Goal: Information Seeking & Learning: Learn about a topic

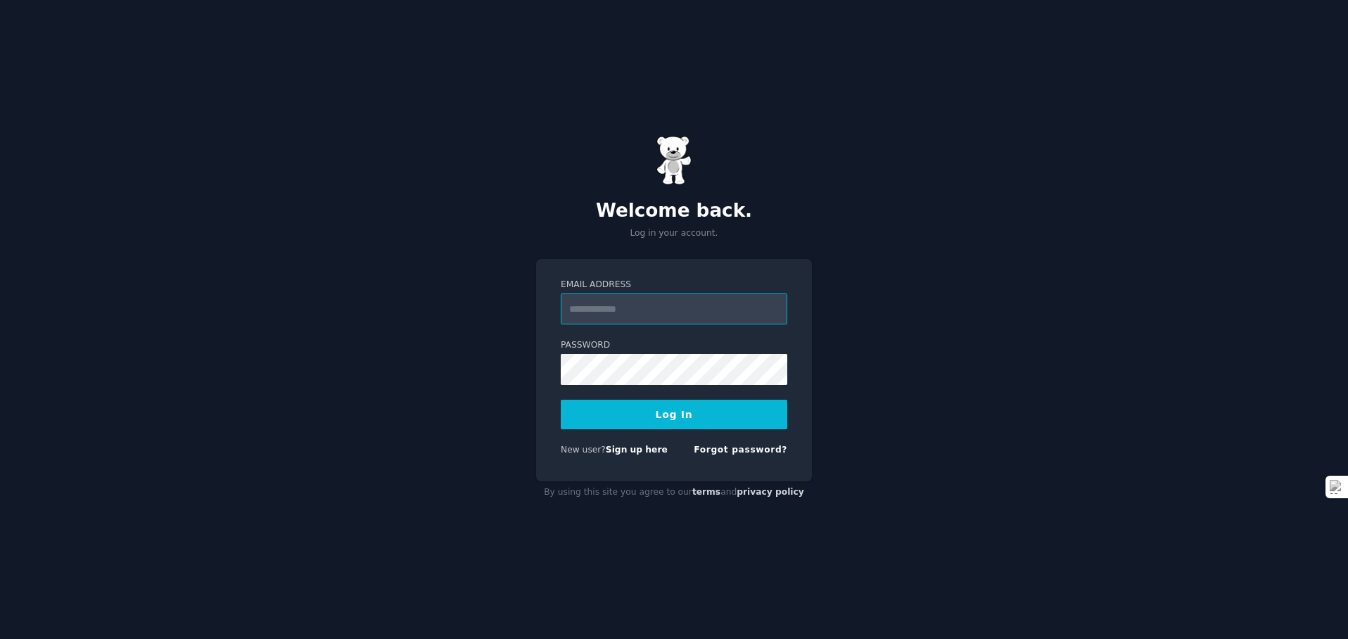
click at [607, 314] on input "Email Address" at bounding box center [674, 308] width 226 height 31
type input "**********"
click at [712, 411] on button "Log In" at bounding box center [674, 414] width 226 height 30
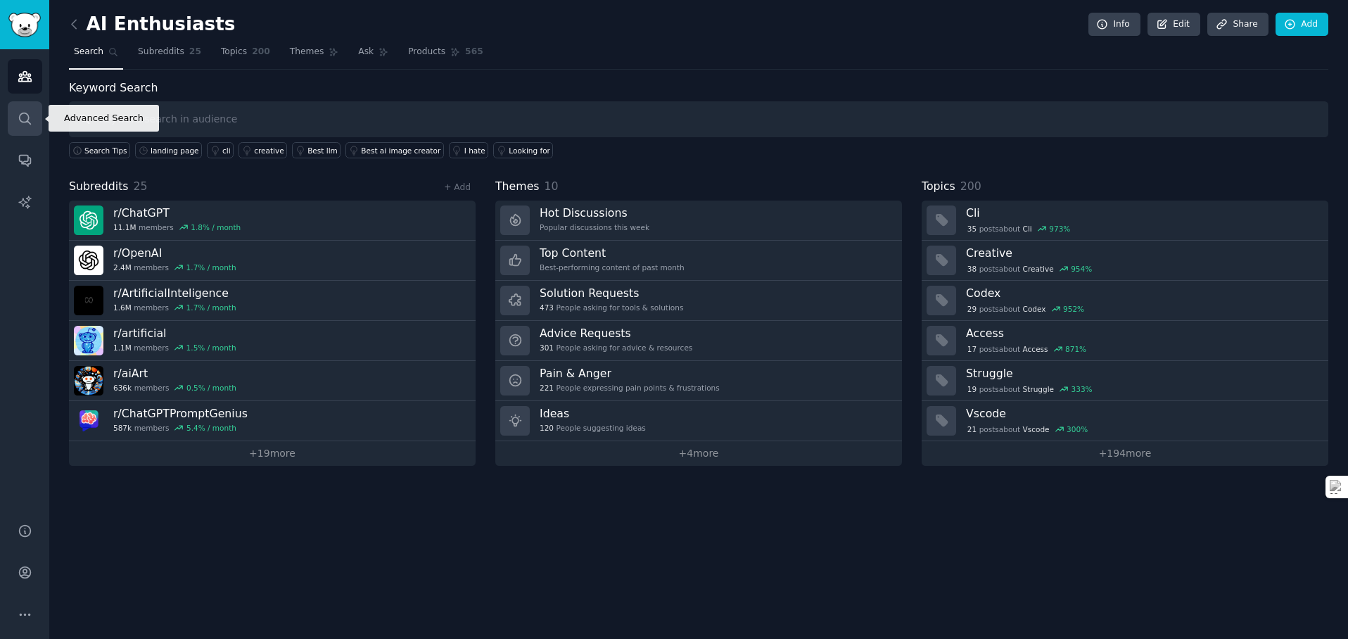
click at [20, 122] on icon "Sidebar" at bounding box center [25, 118] width 15 height 15
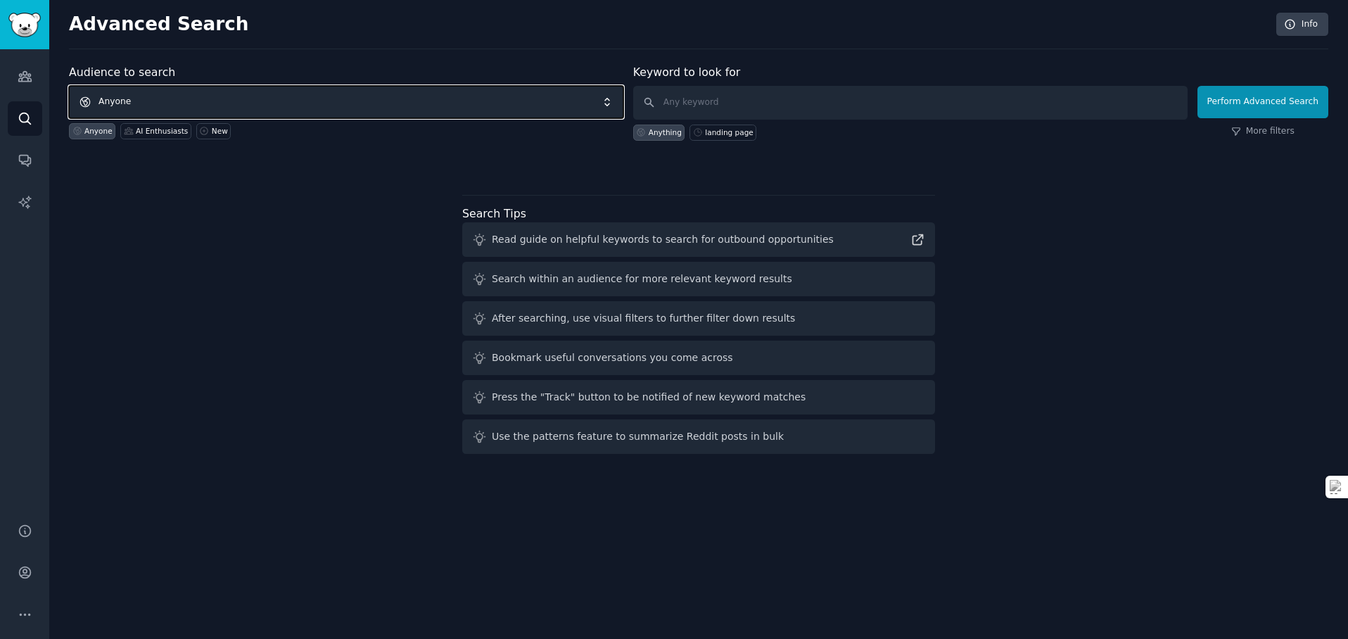
click at [149, 105] on span "Anyone" at bounding box center [346, 102] width 554 height 32
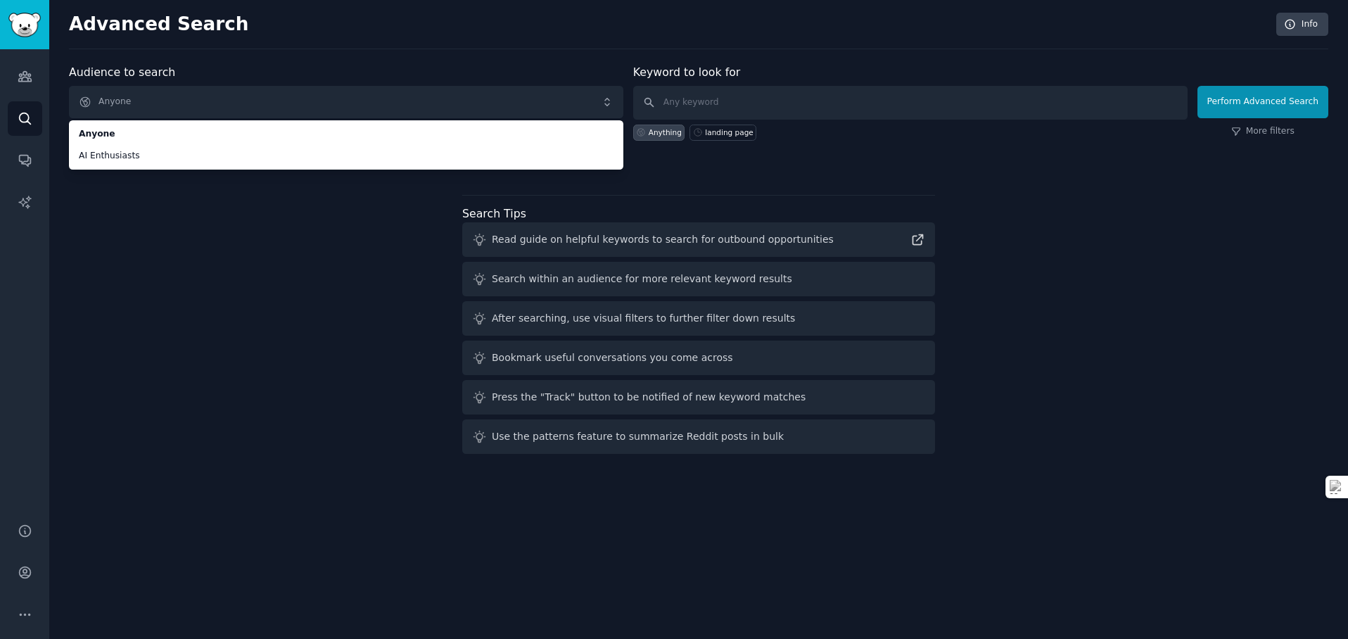
click at [196, 202] on div "Audience to search Anyone Anyone AI Enthusiasts Anyone AI Enthusiasts New Keywo…" at bounding box center [698, 261] width 1259 height 395
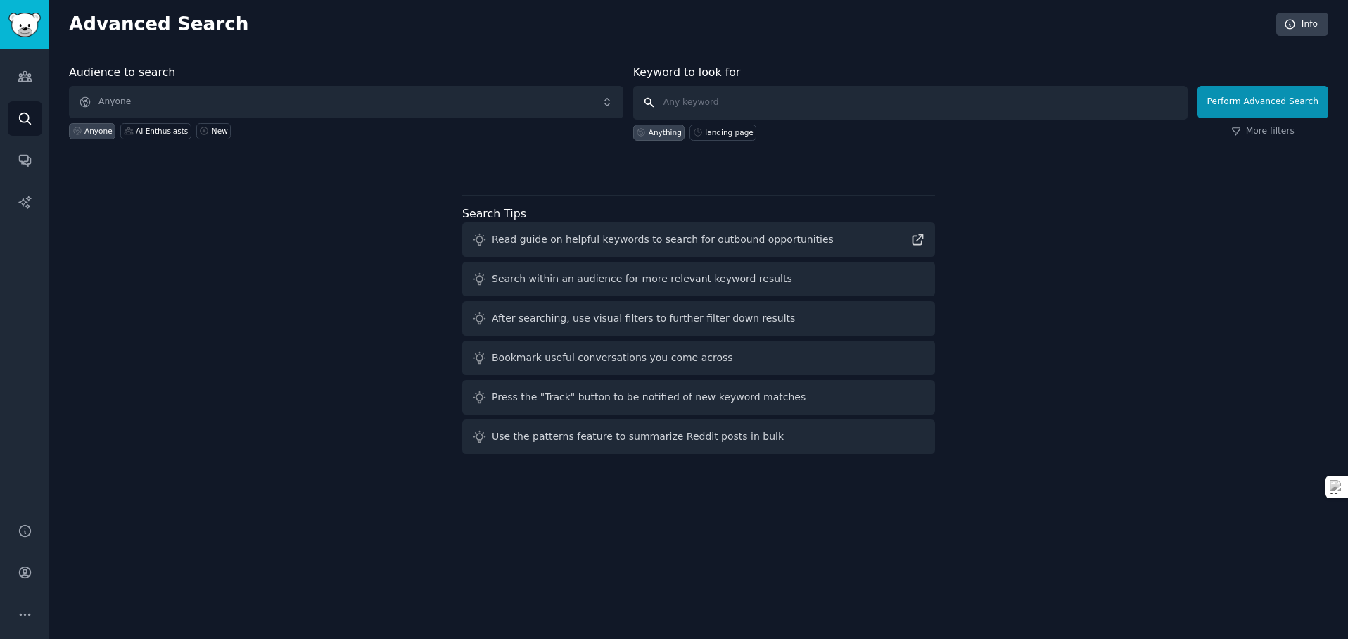
click at [786, 103] on input "text" at bounding box center [910, 103] width 554 height 34
click at [300, 98] on span "Anyone" at bounding box center [346, 102] width 554 height 32
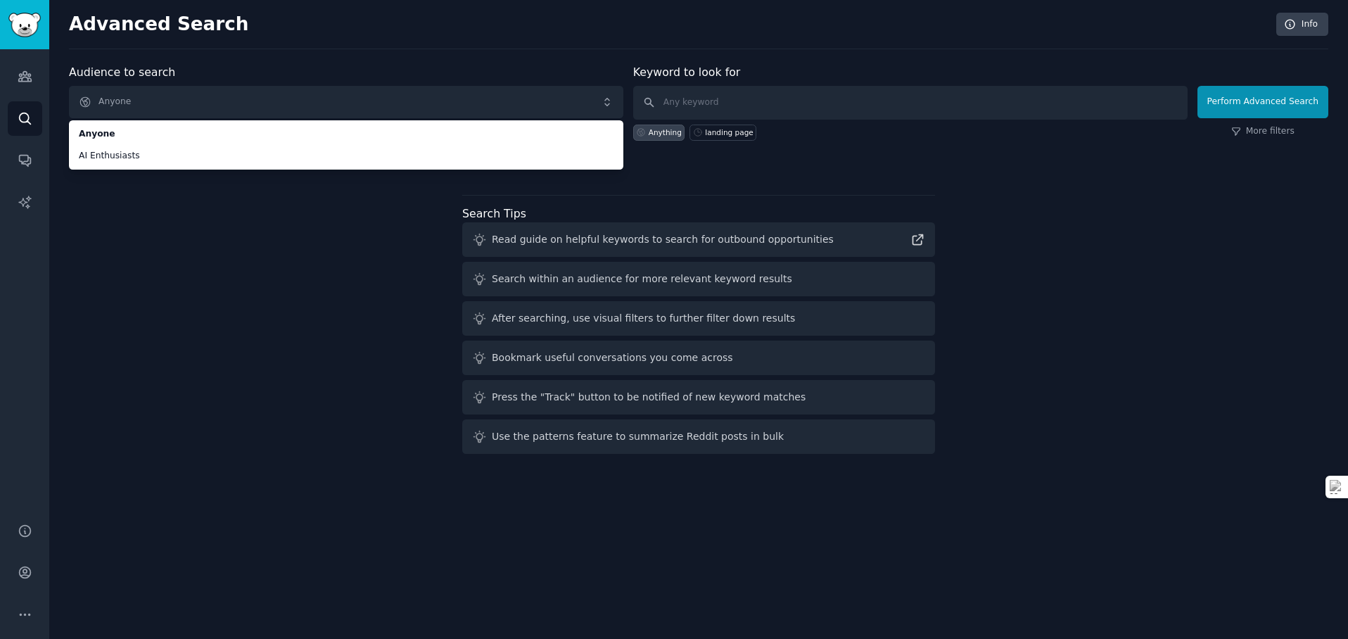
click at [274, 209] on div "Audience to search Anyone Anyone AI Enthusiasts Anyone AI Enthusiasts New Keywo…" at bounding box center [698, 261] width 1259 height 395
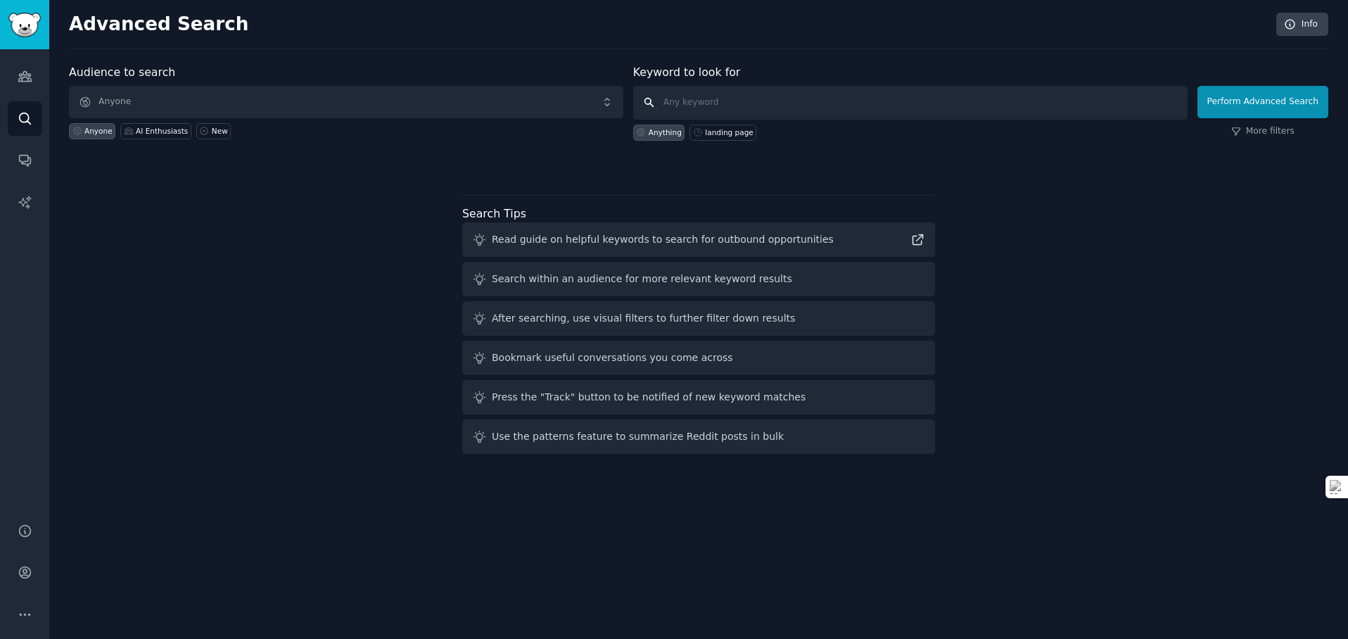
click at [716, 97] on input "text" at bounding box center [910, 103] width 554 height 34
click at [707, 277] on div "Search within an audience for more relevant keyword results" at bounding box center [642, 278] width 300 height 15
click at [688, 283] on div "Search within an audience for more relevant keyword results" at bounding box center [642, 278] width 300 height 15
click at [516, 281] on div "Search within an audience for more relevant keyword results" at bounding box center [642, 278] width 300 height 15
drag, startPoint x: 497, startPoint y: 281, endPoint x: 750, endPoint y: 295, distance: 252.9
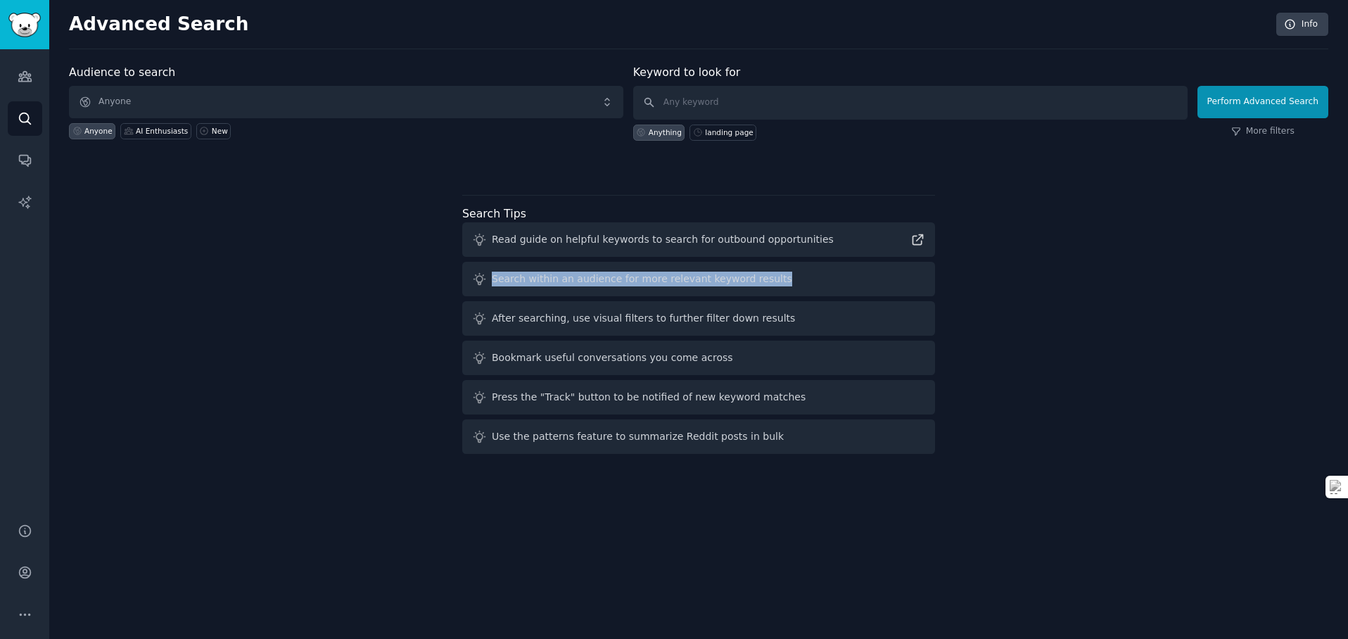
click at [749, 295] on div "Search within an audience for more relevant keyword results" at bounding box center [698, 279] width 473 height 34
click at [750, 295] on div "Search within an audience for more relevant keyword results" at bounding box center [698, 279] width 473 height 34
click at [695, 97] on input "text" at bounding box center [910, 103] width 554 height 34
click at [218, 131] on div "New" at bounding box center [220, 131] width 16 height 10
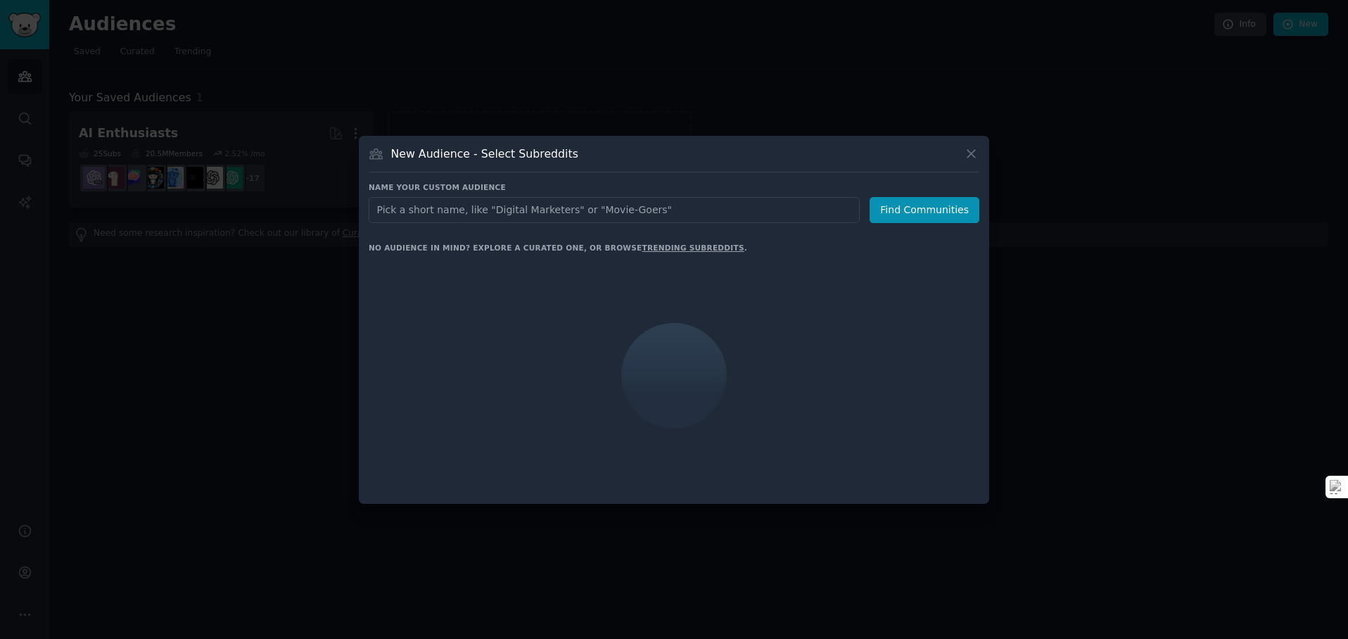
click at [482, 209] on input "text" at bounding box center [614, 210] width 491 height 26
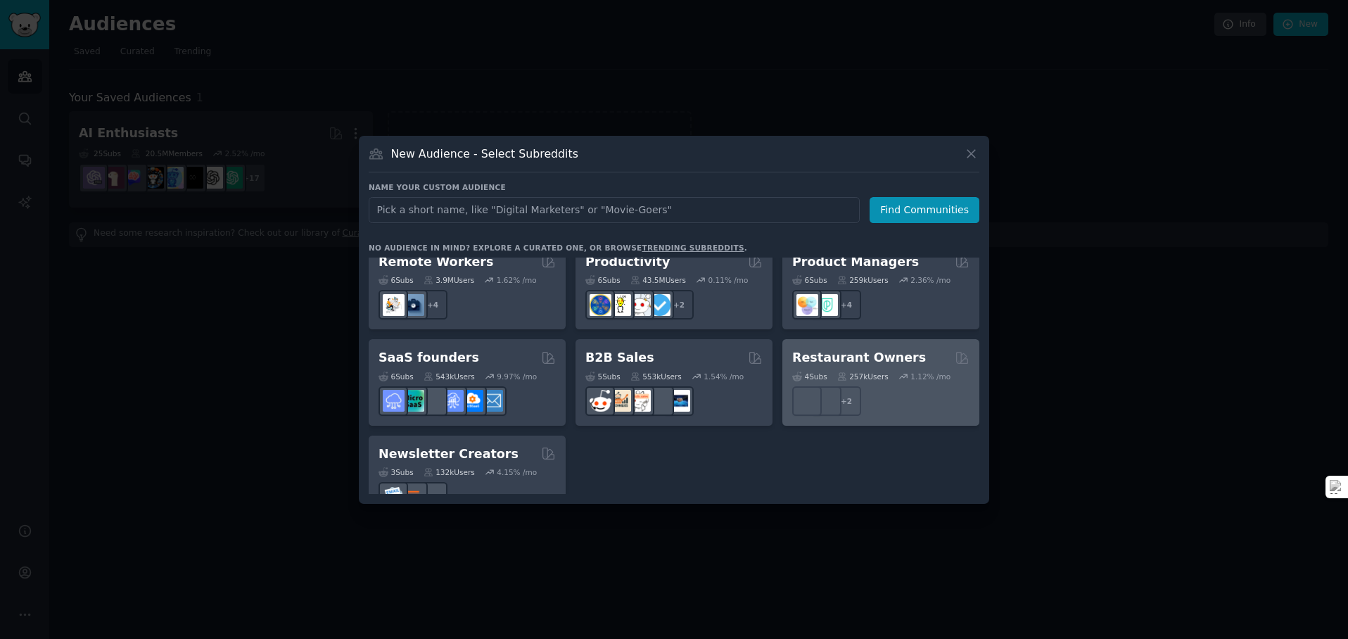
scroll to position [1084, 0]
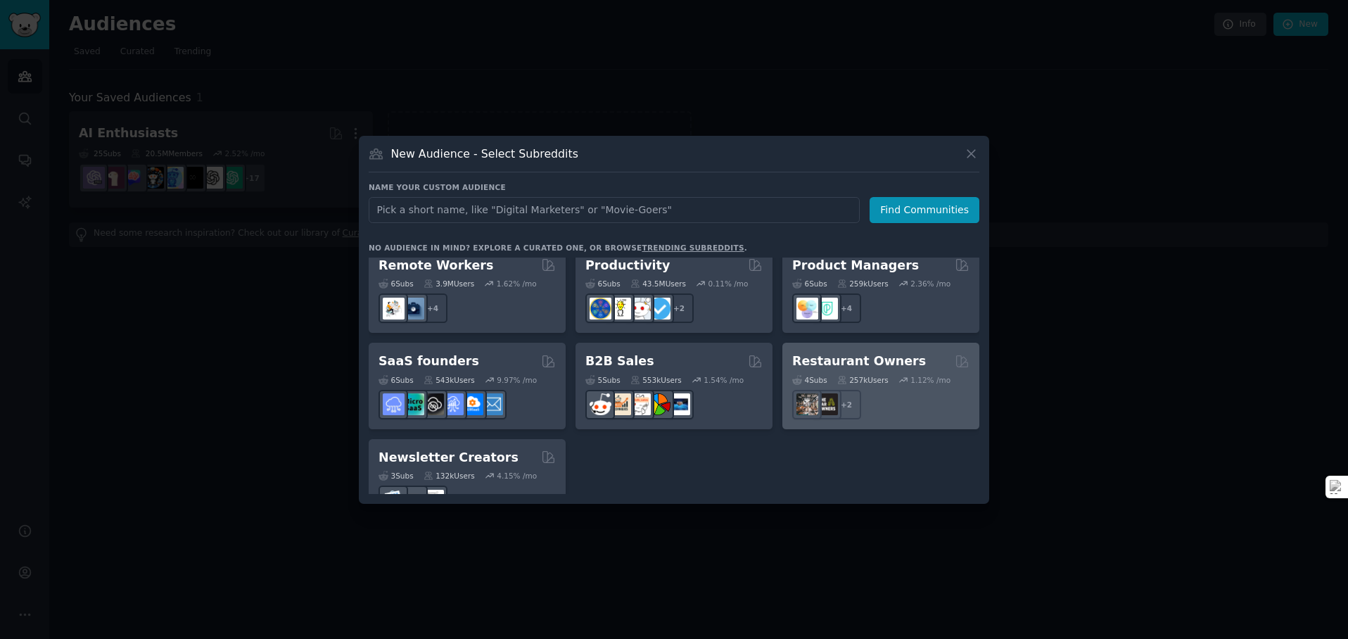
click at [902, 390] on div "+ 2" at bounding box center [880, 405] width 177 height 30
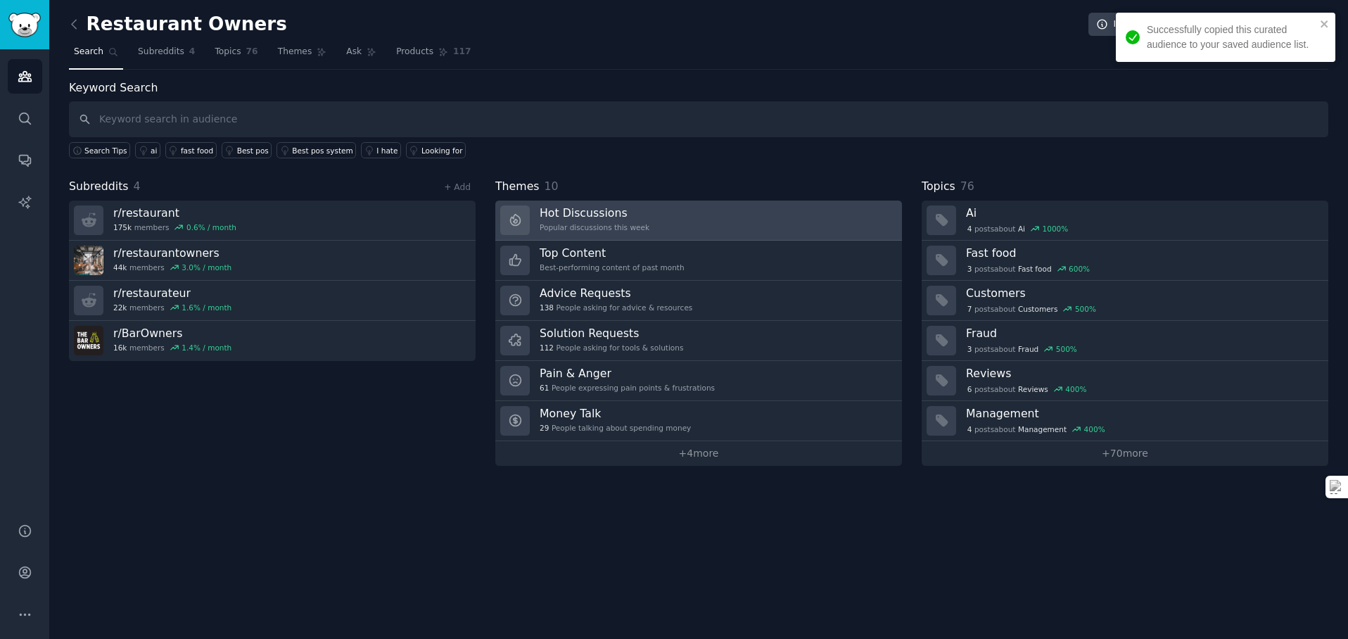
click at [682, 213] on link "Hot Discussions Popular discussions this week" at bounding box center [698, 220] width 407 height 40
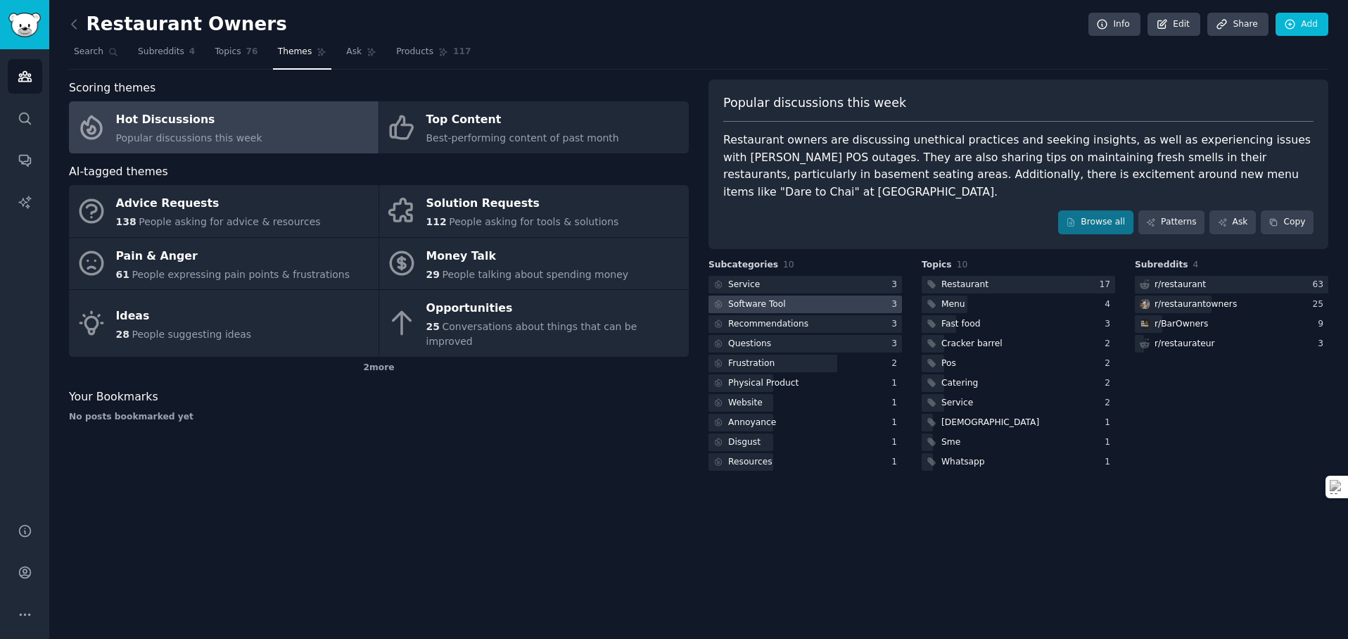
click at [828, 297] on div at bounding box center [804, 304] width 193 height 18
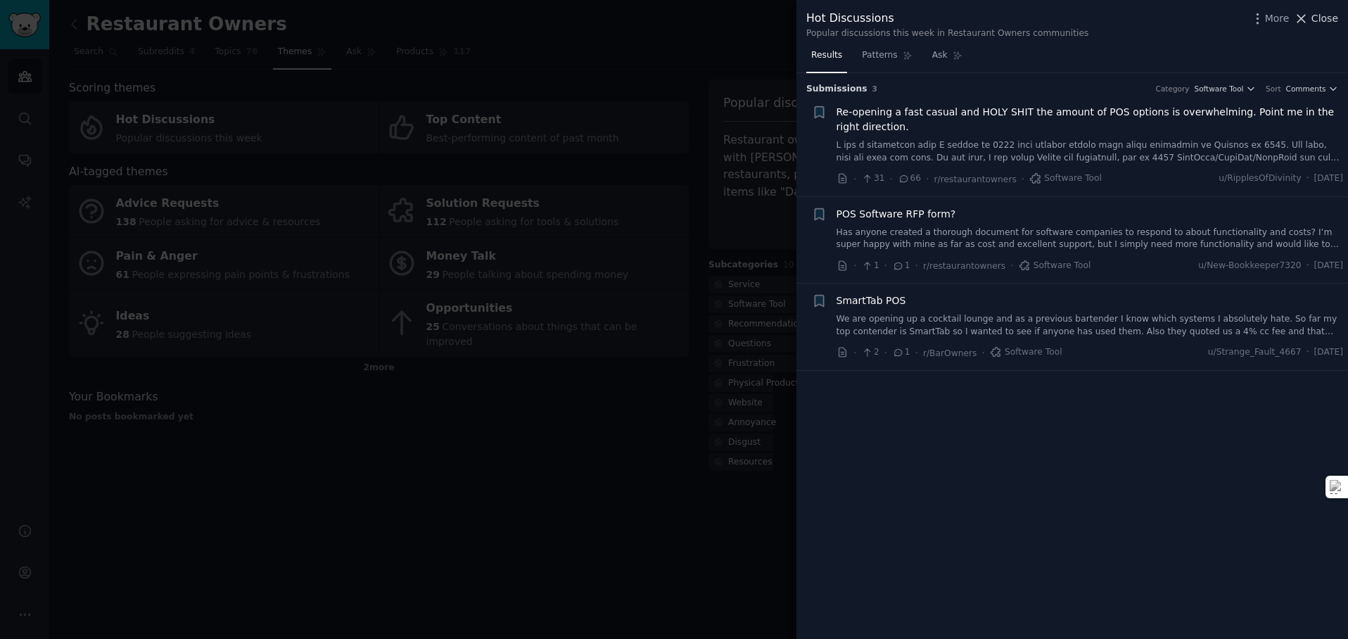
click at [1318, 20] on span "Close" at bounding box center [1324, 18] width 27 height 15
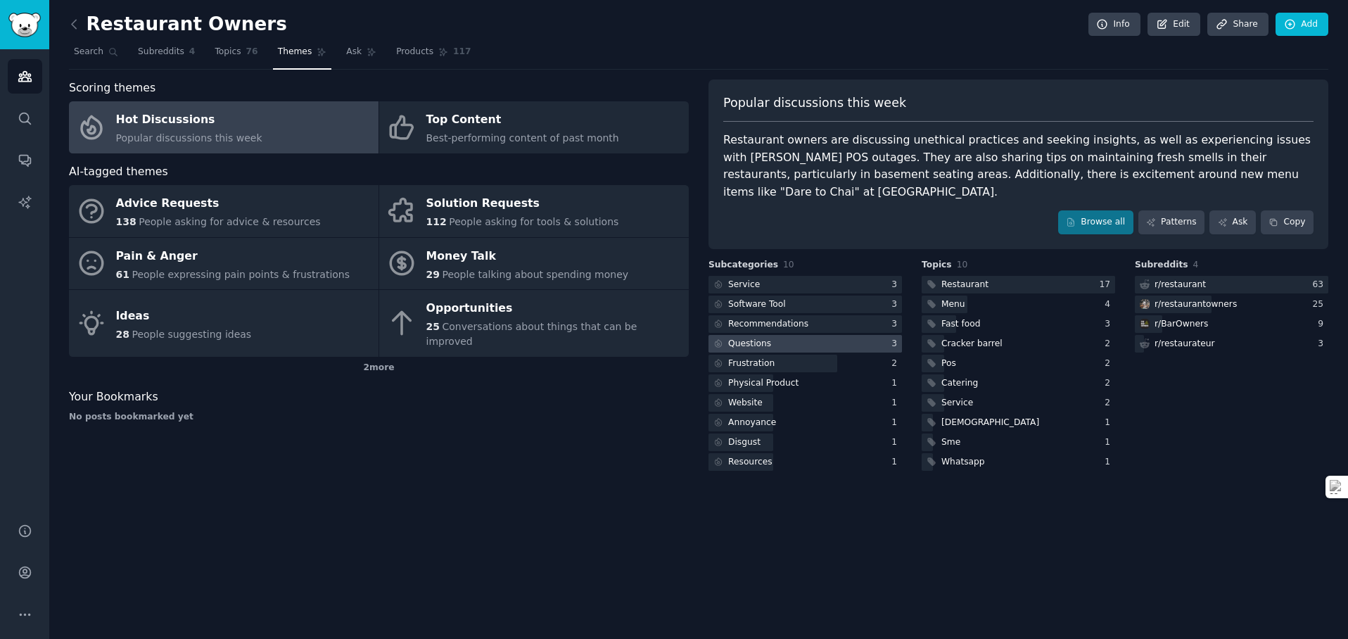
click at [852, 340] on div at bounding box center [804, 344] width 193 height 18
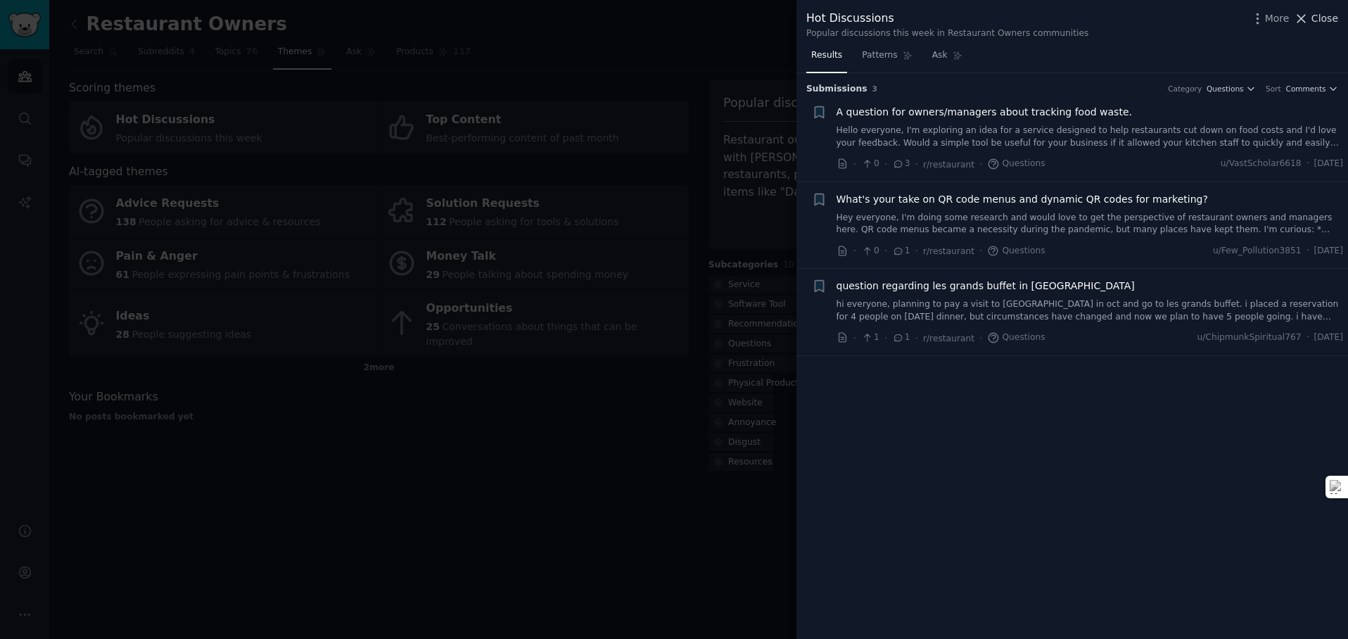
click at [1324, 20] on span "Close" at bounding box center [1324, 18] width 27 height 15
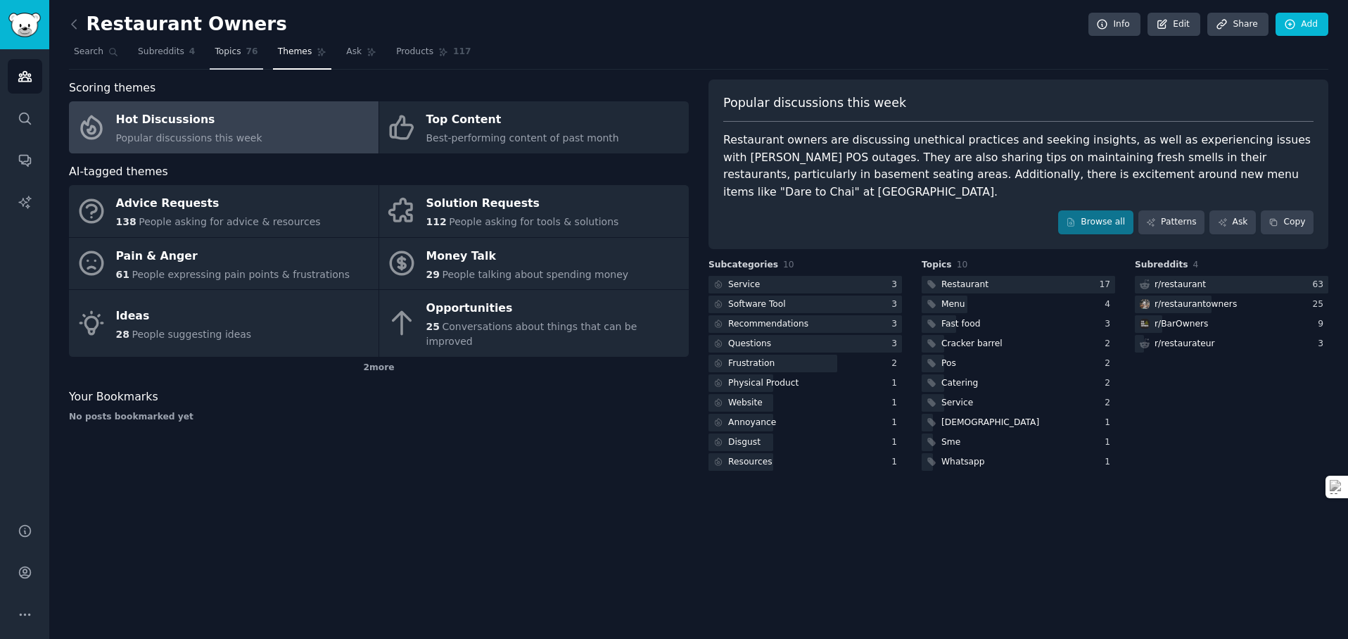
click at [247, 59] on link "Topics 76" at bounding box center [236, 55] width 53 height 29
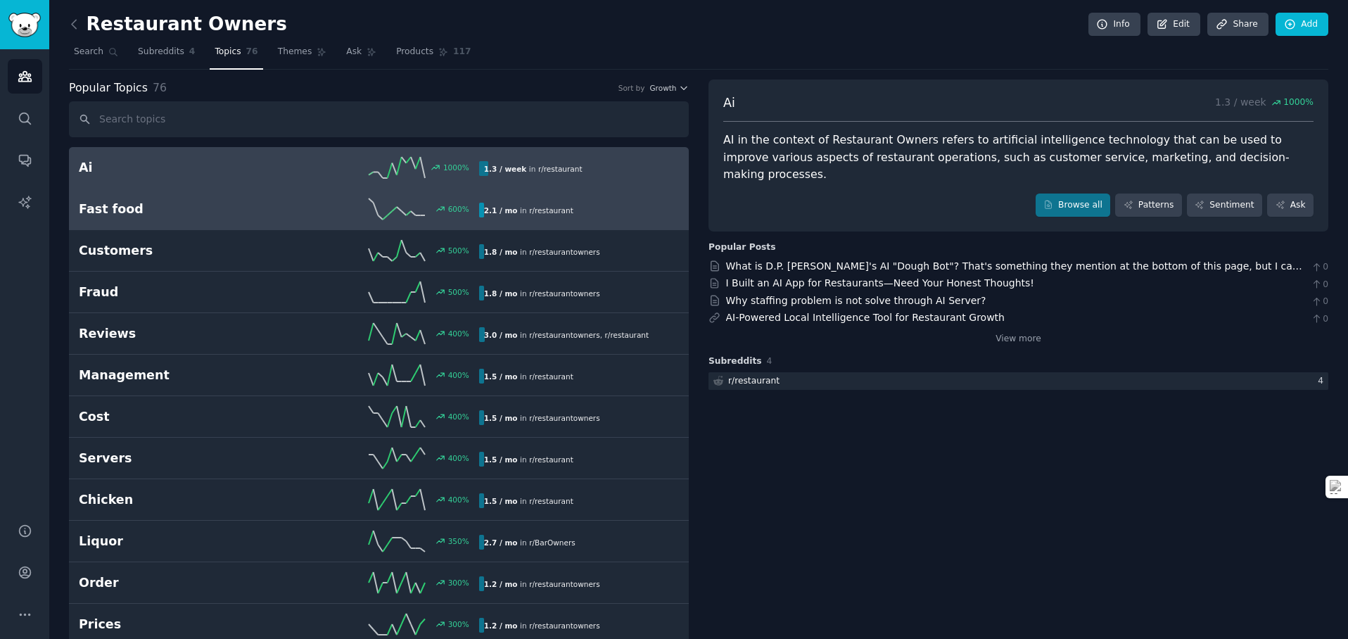
click at [547, 210] on span "r/ restaurant" at bounding box center [551, 210] width 44 height 8
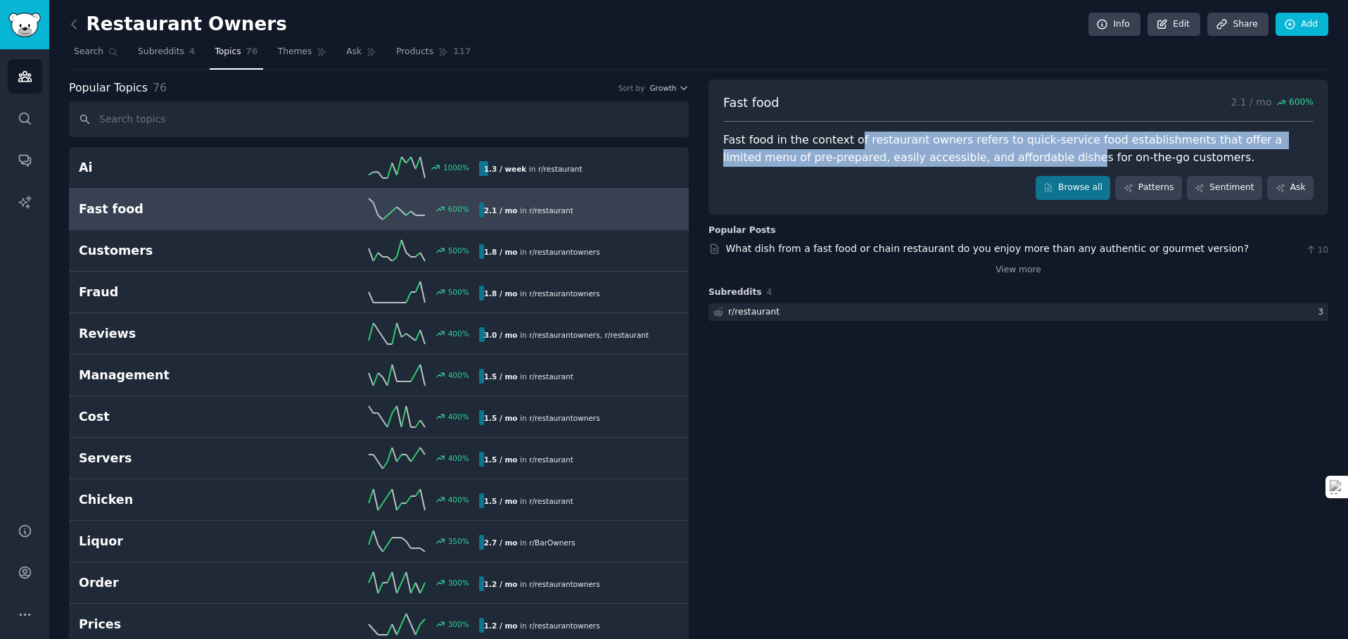
drag, startPoint x: 925, startPoint y: 152, endPoint x: 987, endPoint y: 160, distance: 63.2
click at [987, 160] on div "Fast food in the context of restaurant owners refers to quick-service food esta…" at bounding box center [1018, 149] width 590 height 34
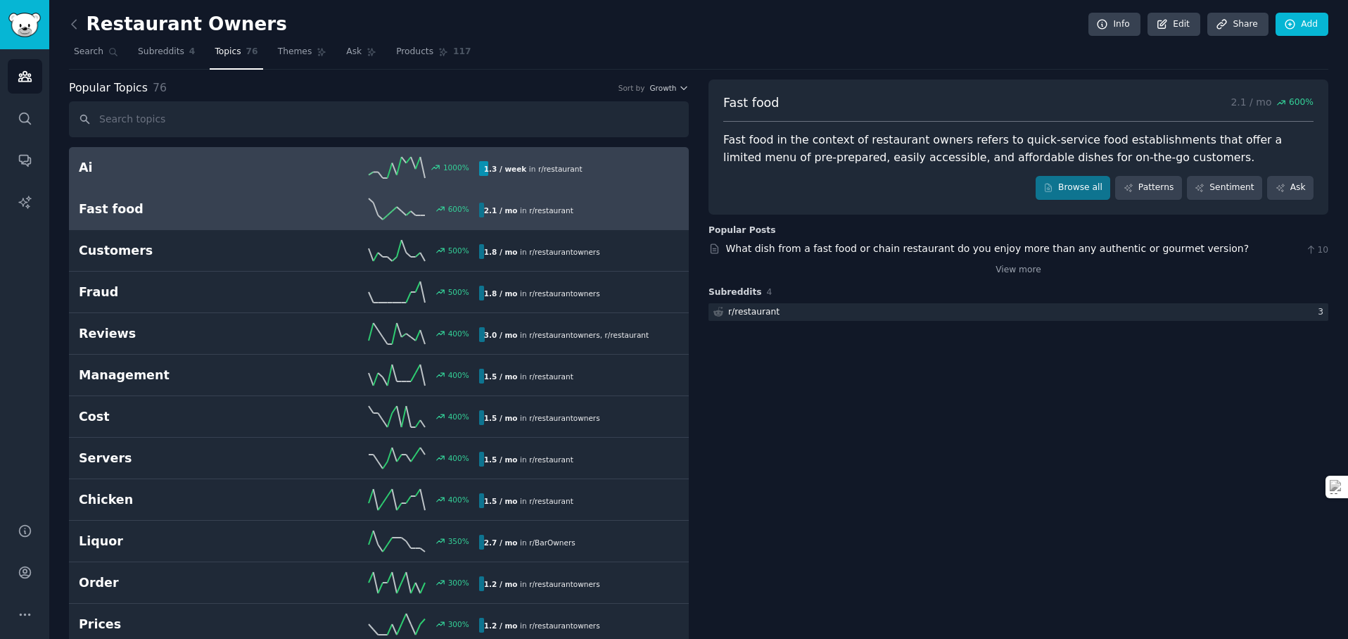
click at [415, 172] on icon at bounding box center [397, 167] width 56 height 21
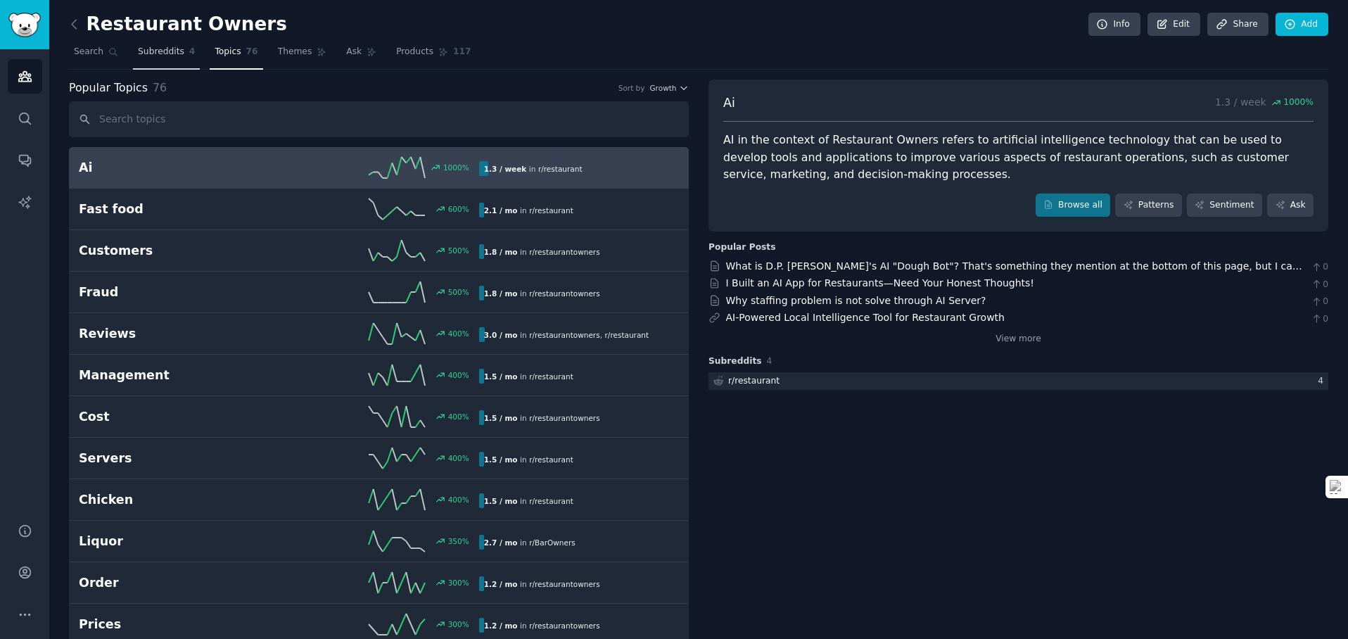
click at [156, 62] on link "Subreddits 4" at bounding box center [166, 55] width 67 height 29
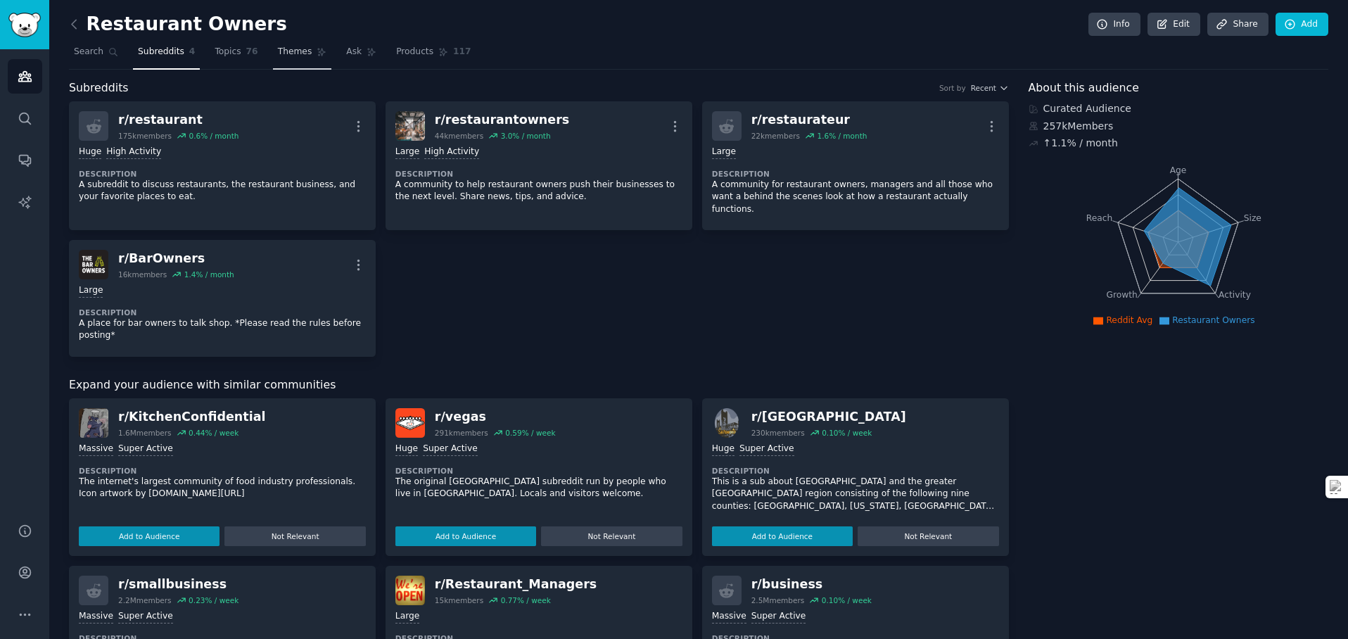
click at [293, 64] on link "Themes" at bounding box center [302, 55] width 59 height 29
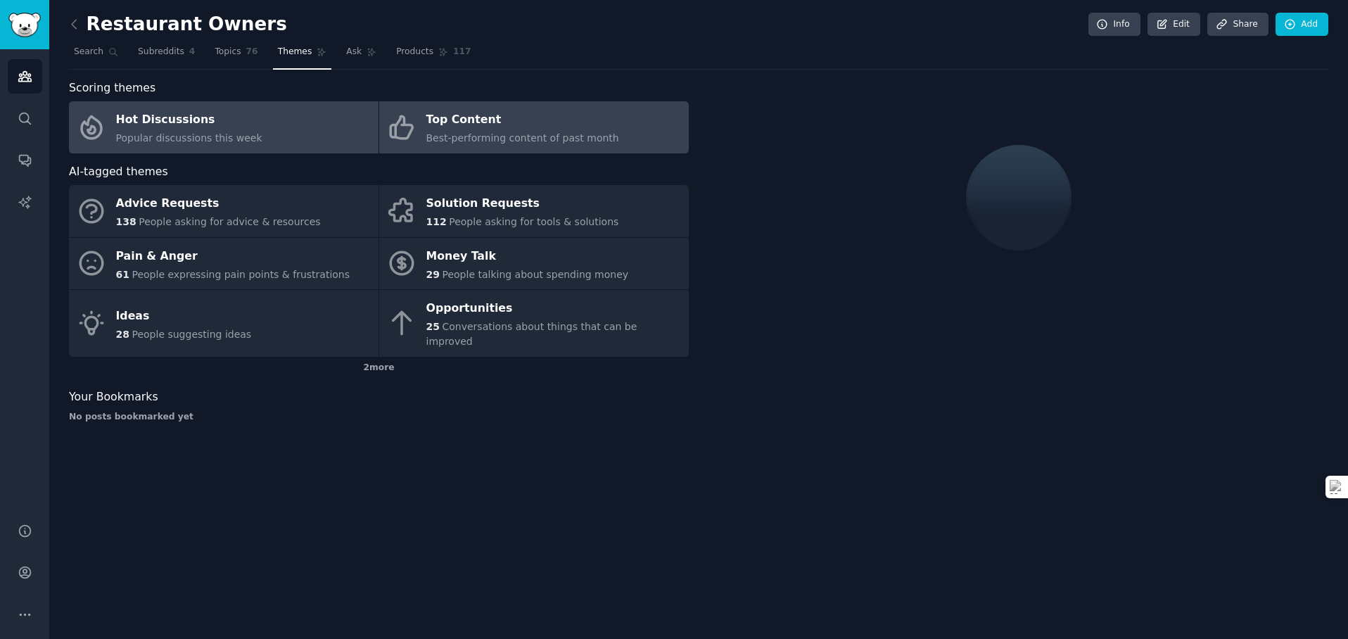
click at [512, 135] on span "Best-performing content of past month" at bounding box center [522, 137] width 193 height 11
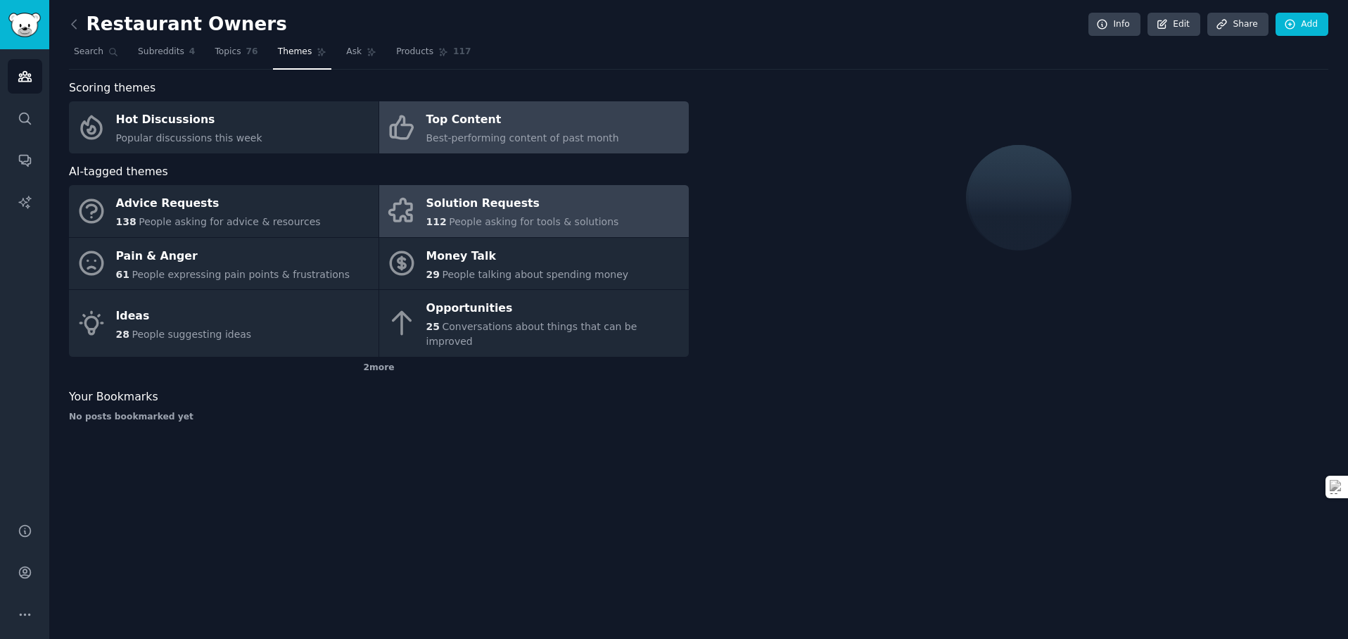
click at [497, 219] on span "People asking for tools & solutions" at bounding box center [533, 221] width 169 height 11
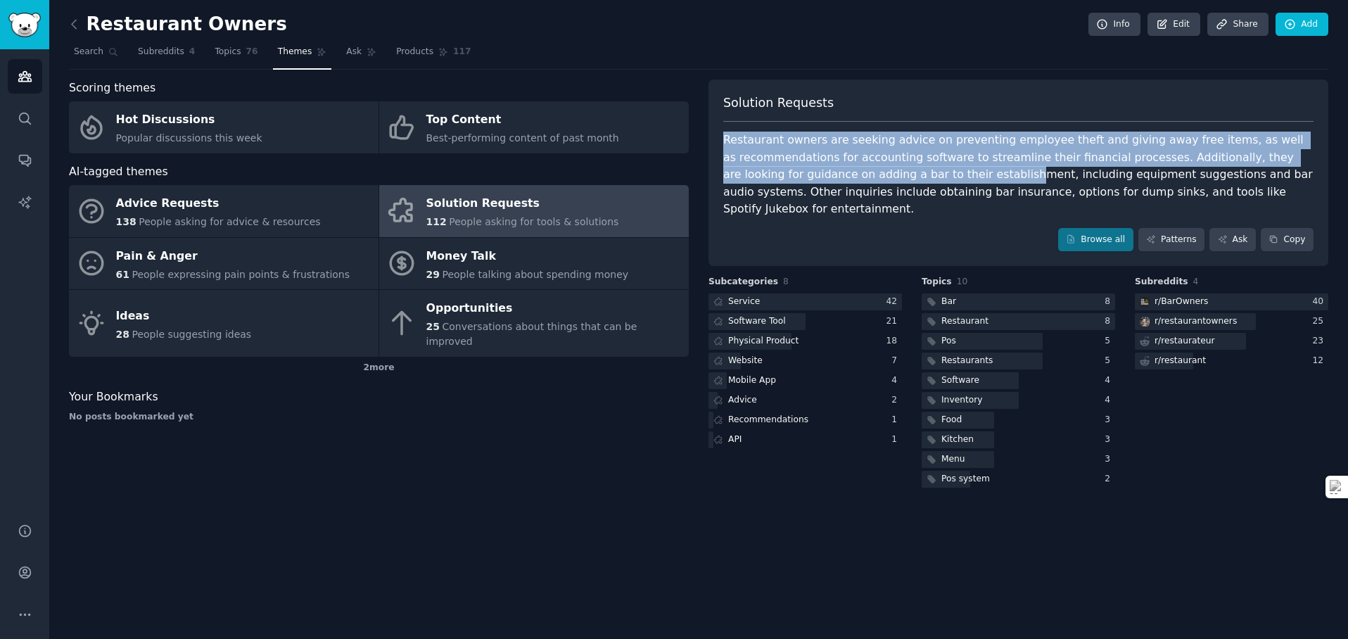
drag, startPoint x: 736, startPoint y: 141, endPoint x: 934, endPoint y: 176, distance: 200.6
click at [934, 176] on div "Restaurant owners are seeking advice on preventing employee theft and giving aw…" at bounding box center [1018, 175] width 590 height 87
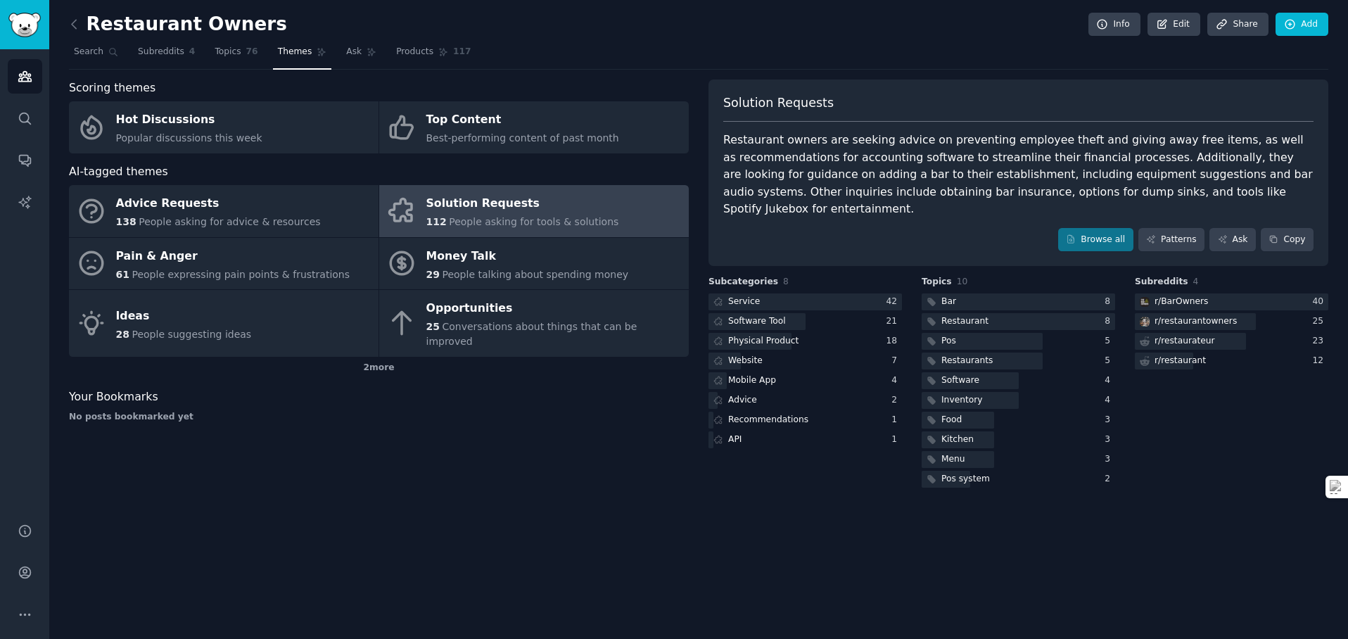
drag, startPoint x: 1020, startPoint y: 158, endPoint x: 1064, endPoint y: 174, distance: 47.2
click at [1064, 174] on div "Restaurant owners are seeking advice on preventing employee theft and giving aw…" at bounding box center [1018, 175] width 590 height 87
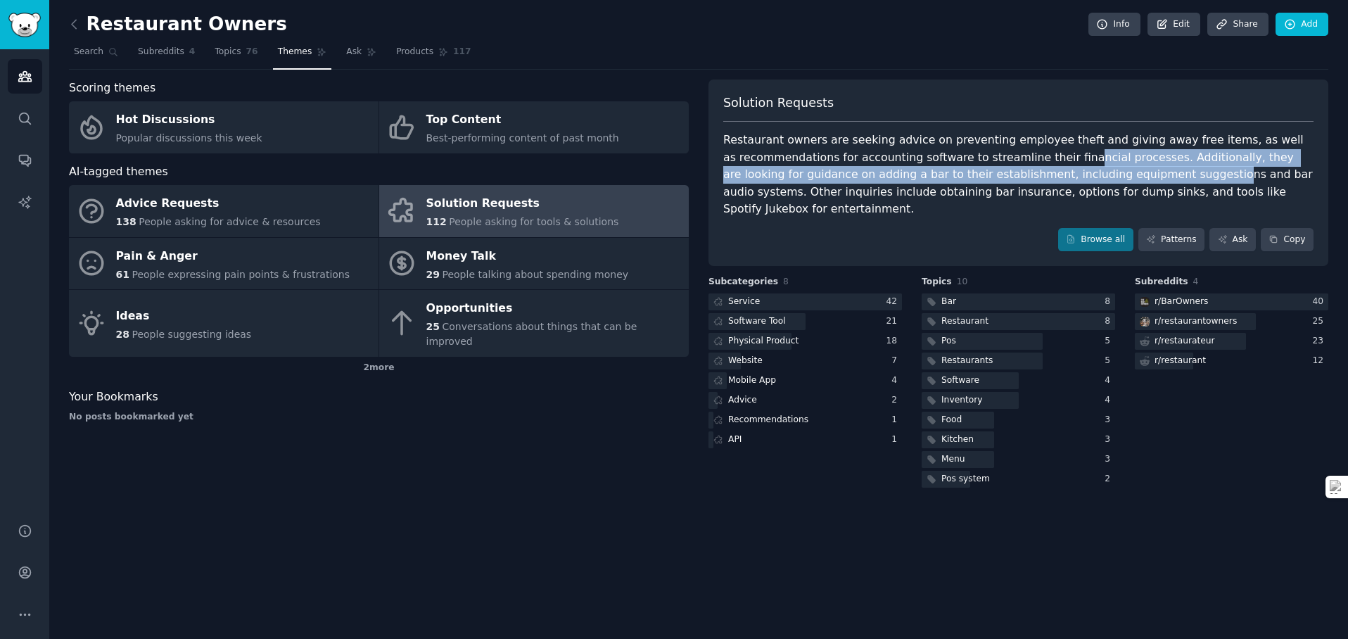
drag, startPoint x: 1054, startPoint y: 160, endPoint x: 1121, endPoint y: 172, distance: 68.4
click at [1121, 172] on div "Restaurant owners are seeking advice on preventing employee theft and giving aw…" at bounding box center [1018, 175] width 590 height 87
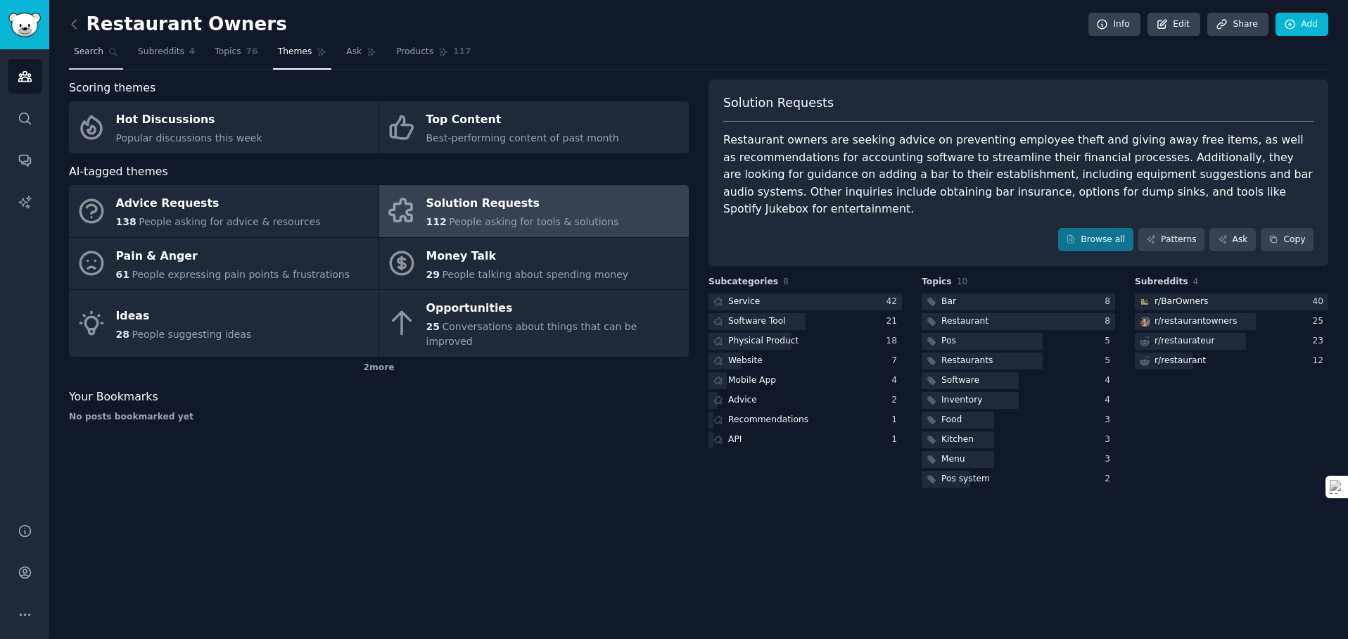
click at [89, 54] on span "Search" at bounding box center [89, 52] width 30 height 13
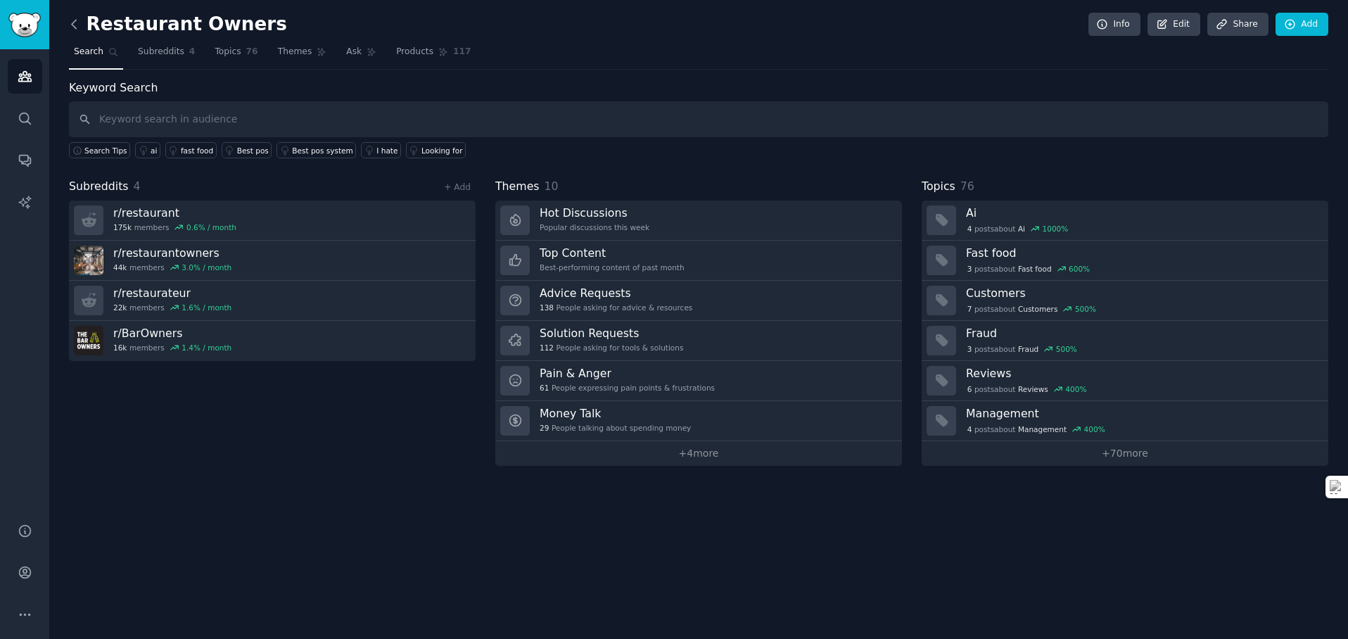
click at [79, 30] on icon at bounding box center [74, 24] width 15 height 15
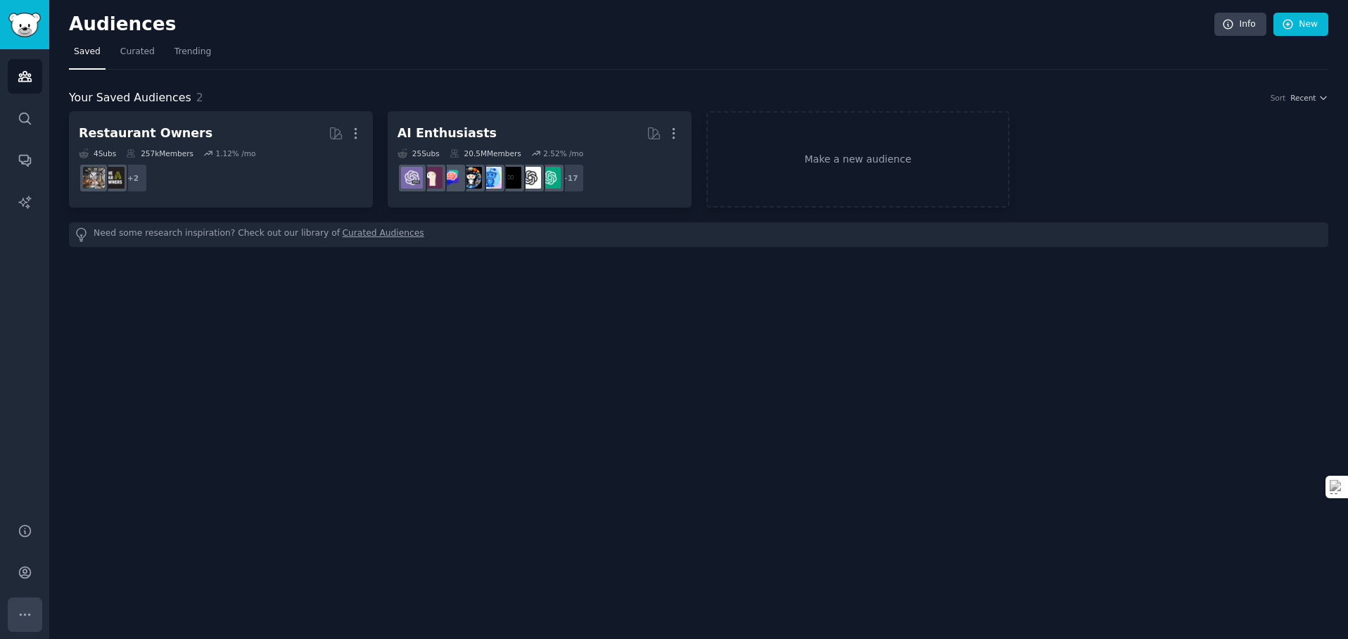
click at [37, 614] on button "More" at bounding box center [25, 614] width 34 height 34
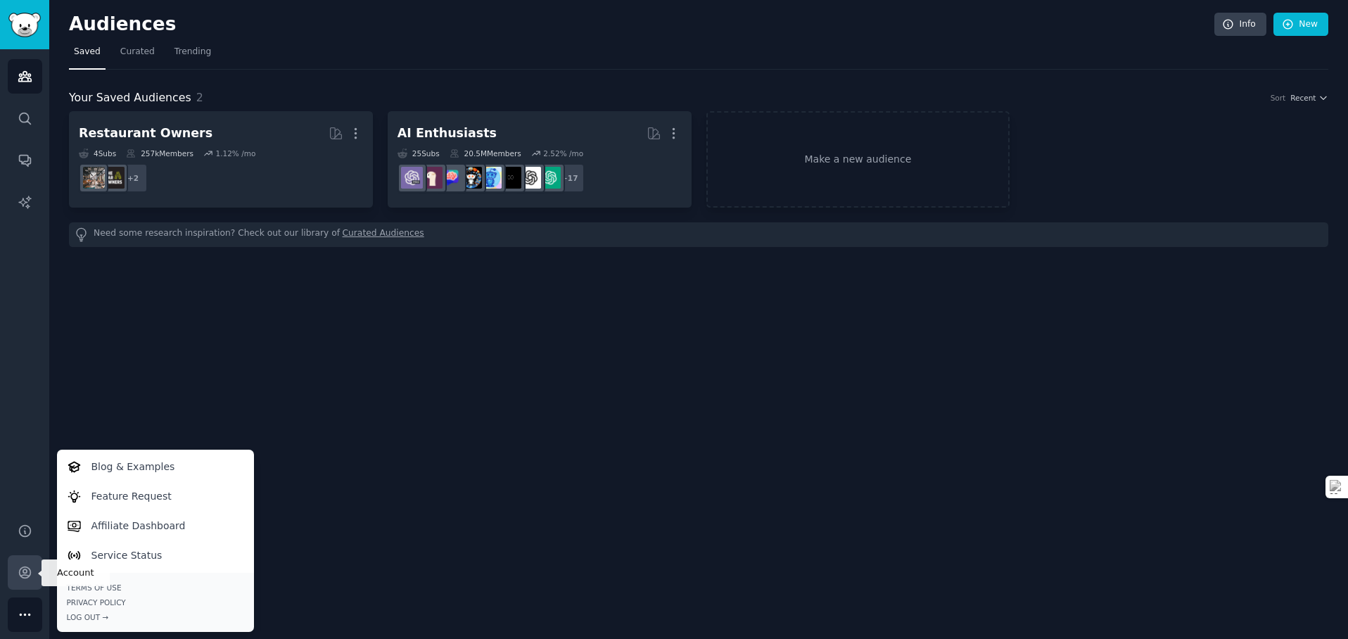
click at [25, 572] on icon "Sidebar" at bounding box center [25, 572] width 15 height 15
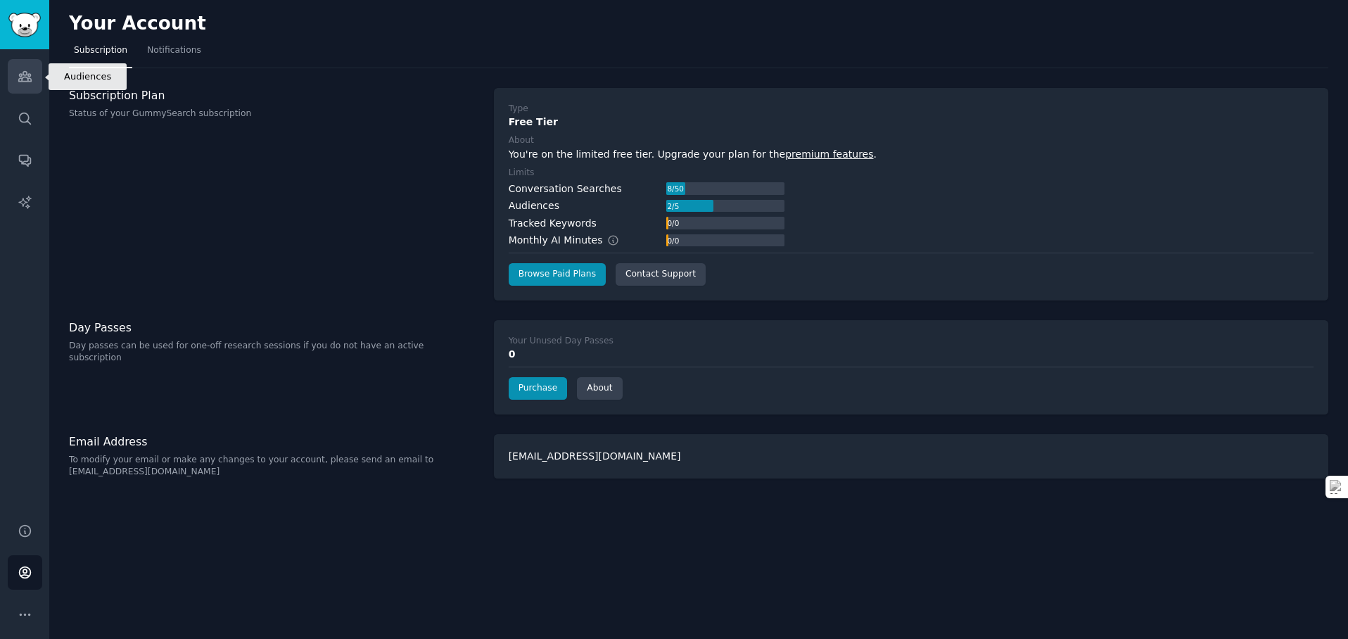
click at [28, 87] on link "Audiences" at bounding box center [25, 76] width 34 height 34
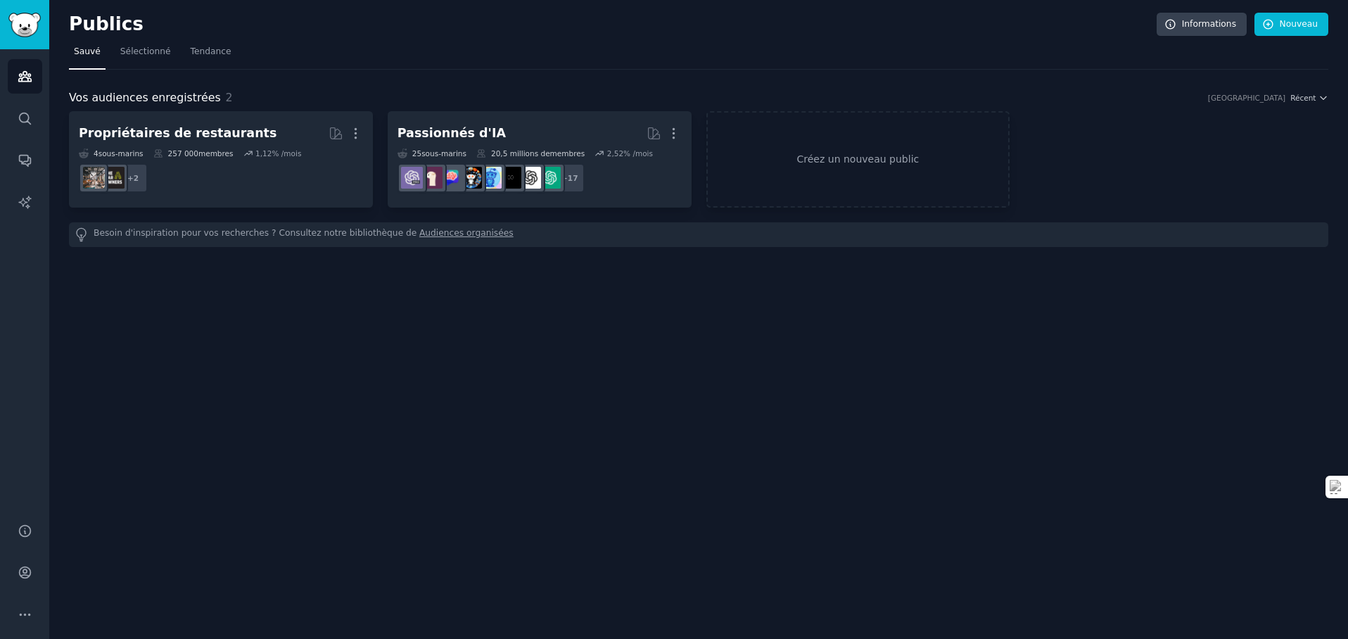
click at [791, 244] on div "Besoin d'inspiration pour vos recherches ? Consultez notre bibliothèque de Audi…" at bounding box center [698, 234] width 1259 height 25
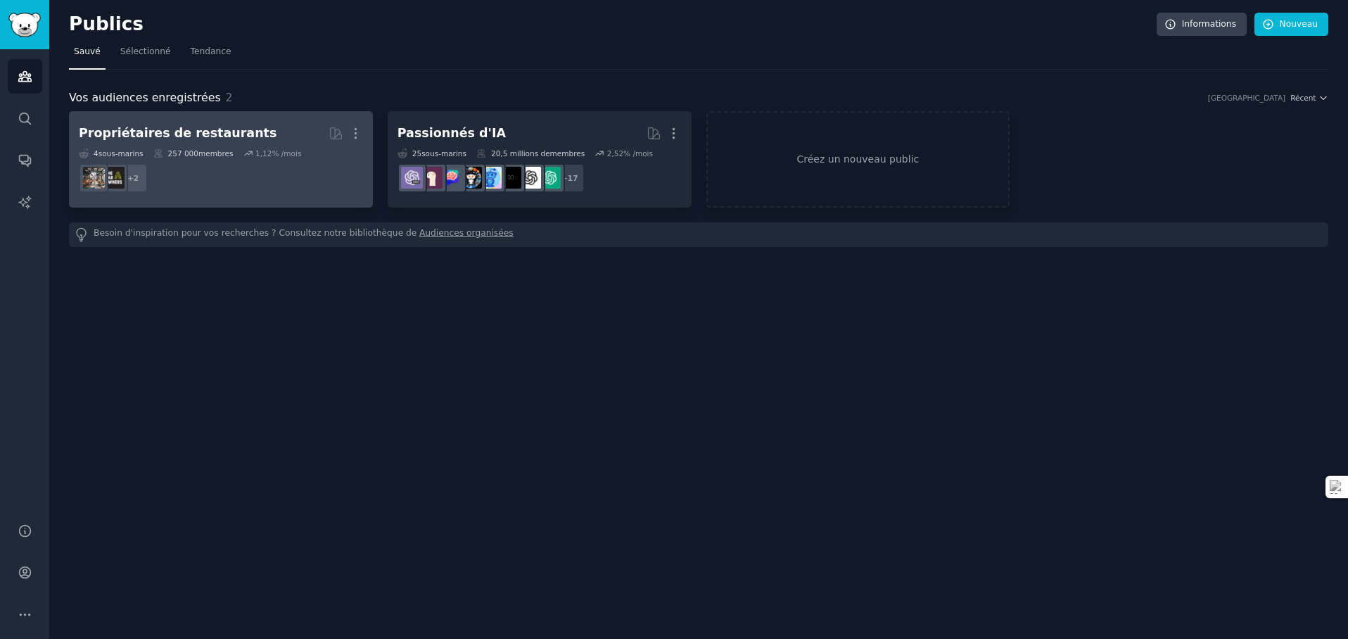
click at [296, 177] on dd "+ 2" at bounding box center [221, 177] width 284 height 39
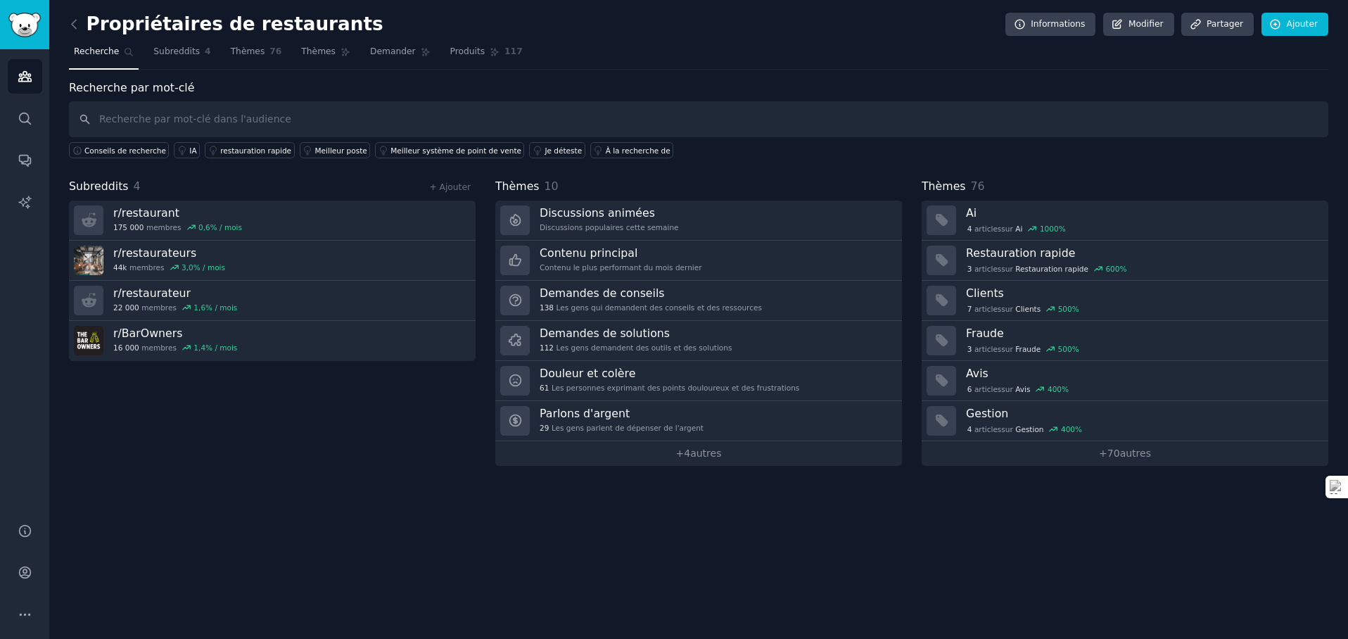
click at [255, 61] on link "Thèmes 76" at bounding box center [256, 55] width 61 height 29
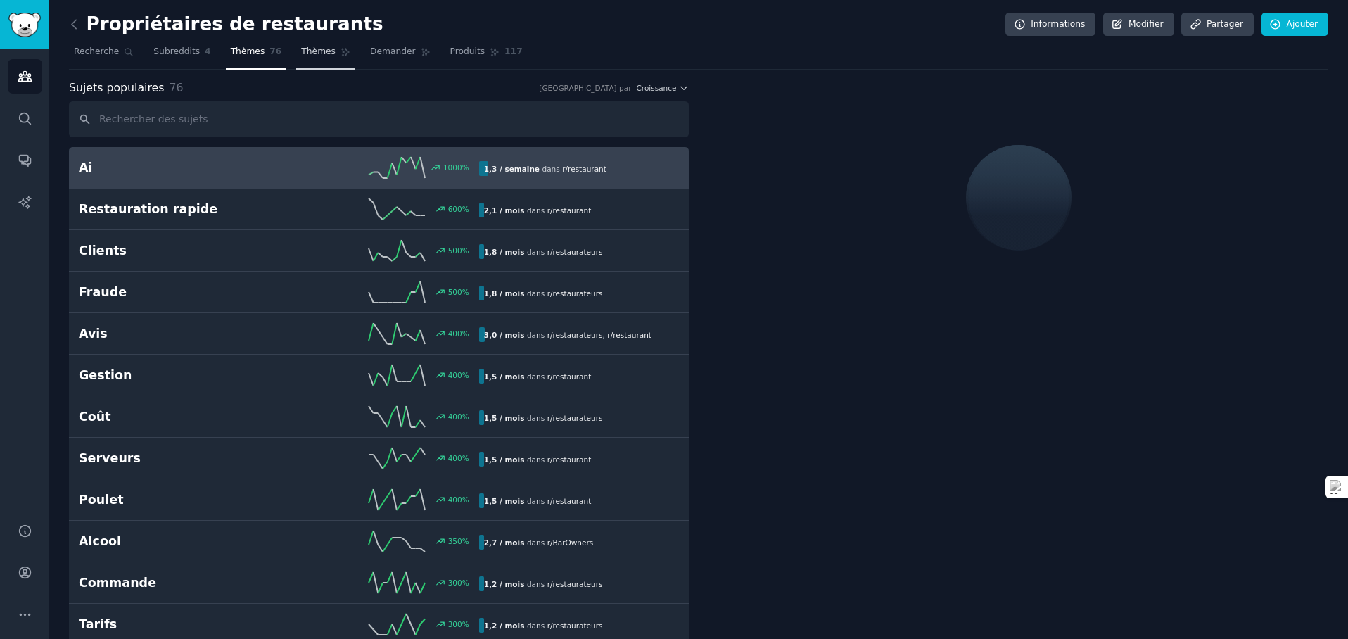
click at [317, 57] on span "Thèmes" at bounding box center [318, 52] width 34 height 13
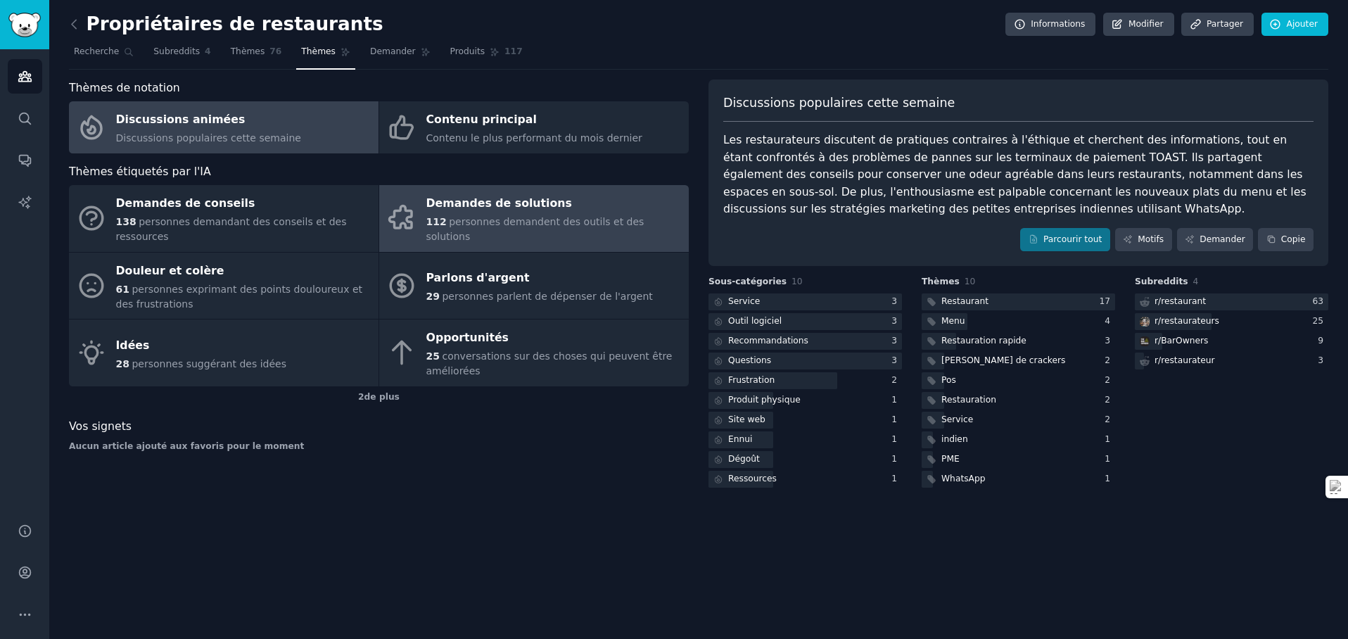
click at [450, 215] on div "Demandes de solutions" at bounding box center [553, 204] width 255 height 23
